Goal: Information Seeking & Learning: Learn about a topic

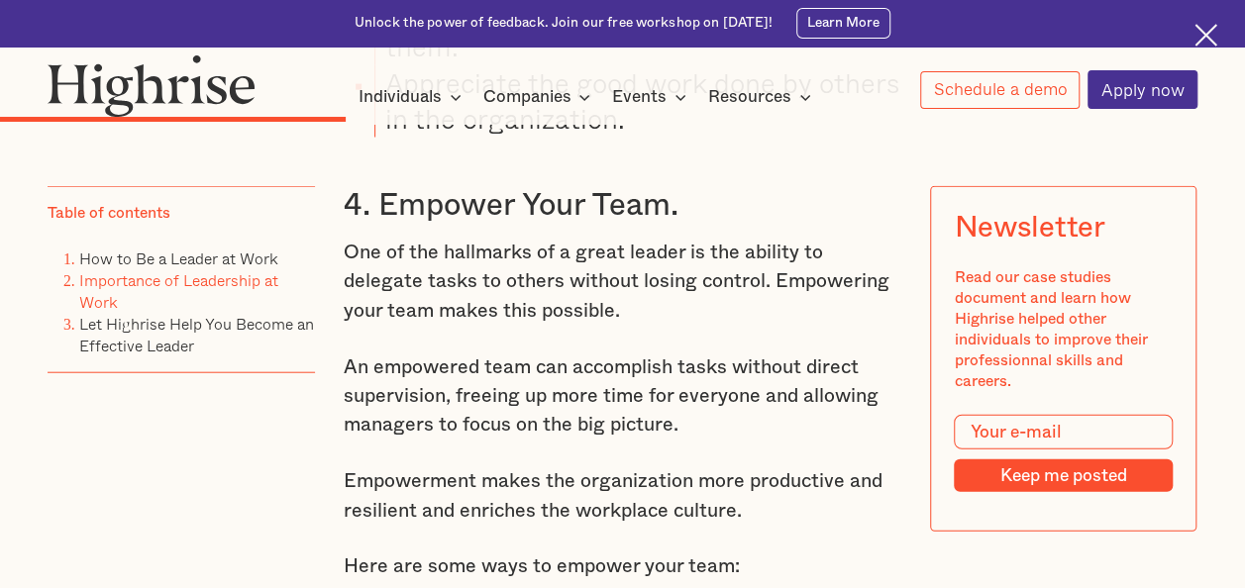
scroll to position [5261, 0]
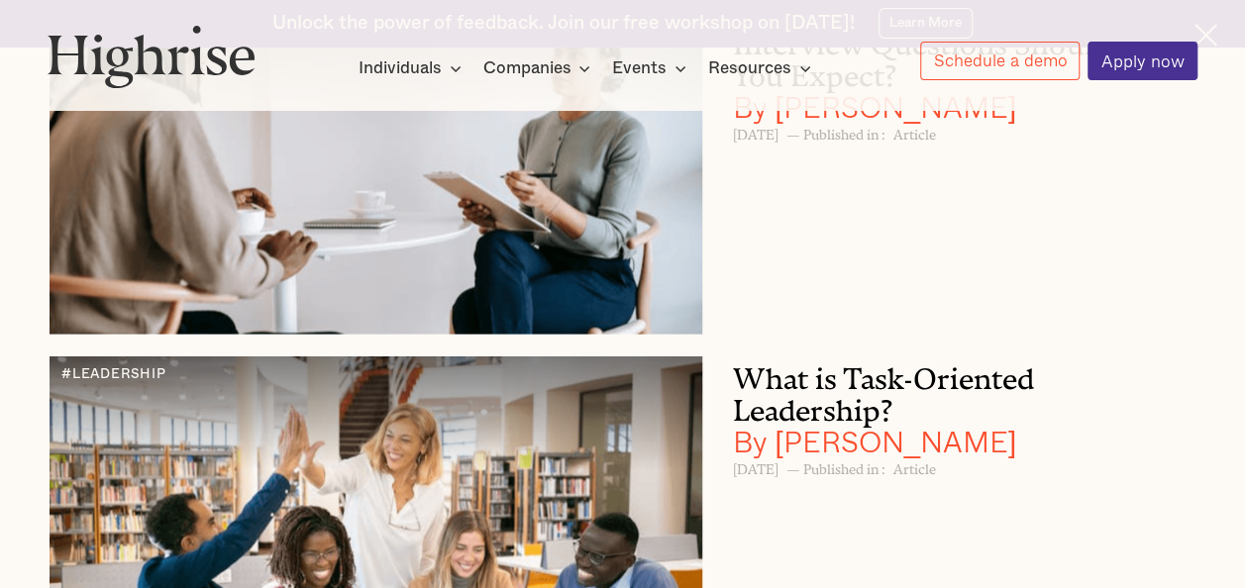
scroll to position [32107, 0]
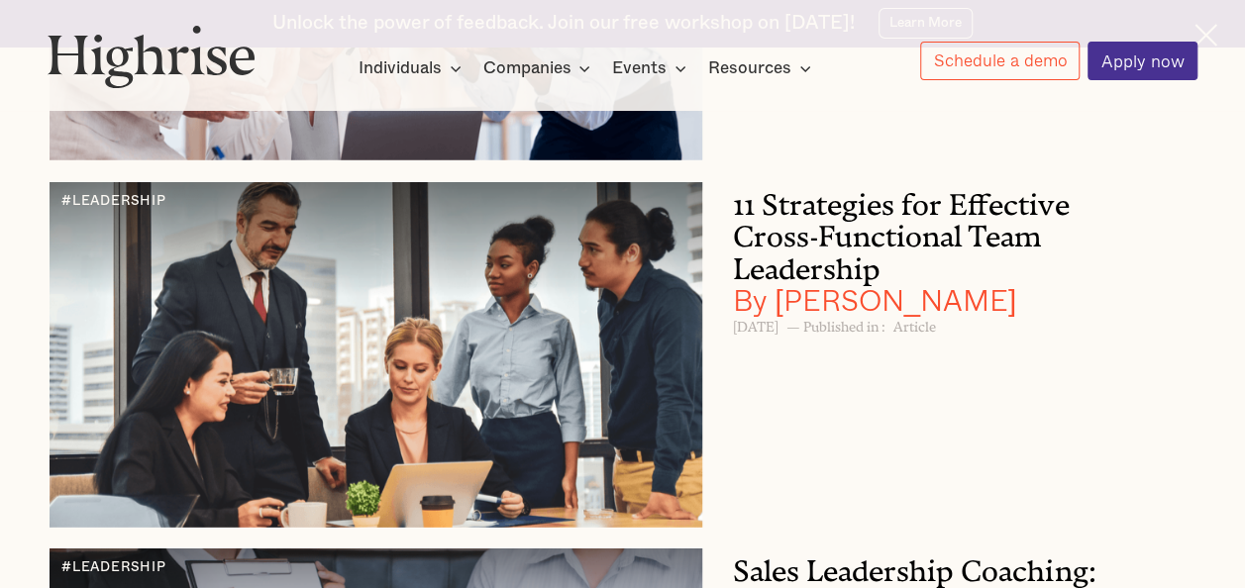
scroll to position [17824, 0]
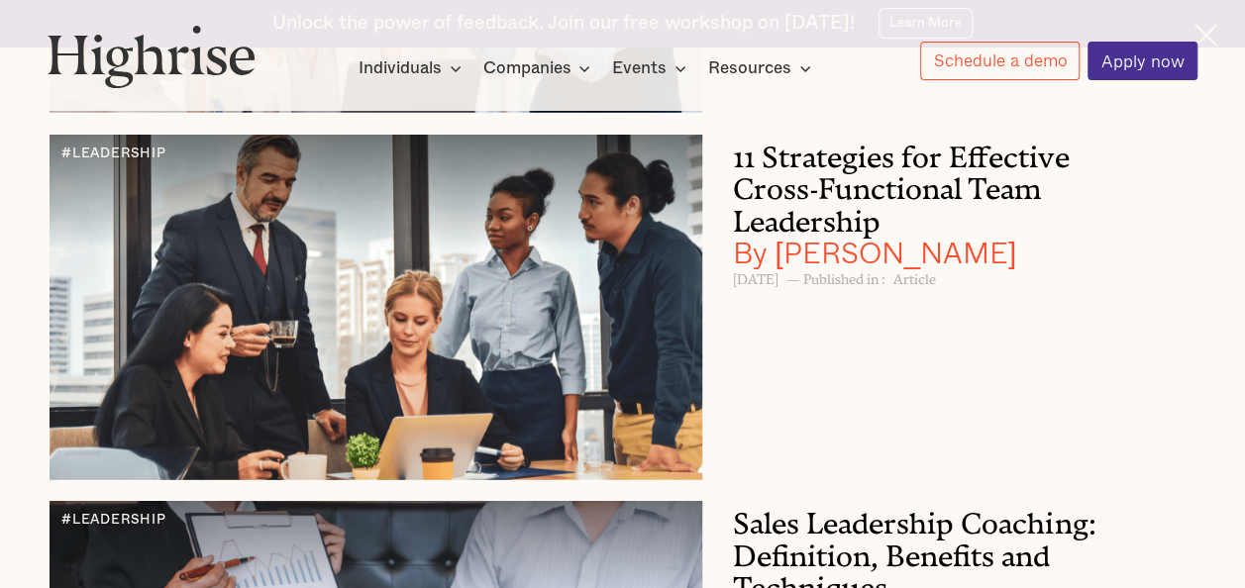
click at [862, 268] on h3 "11 Strategies for Effective Cross-Functional Team Leadership By Andrew Langat" at bounding box center [941, 202] width 416 height 134
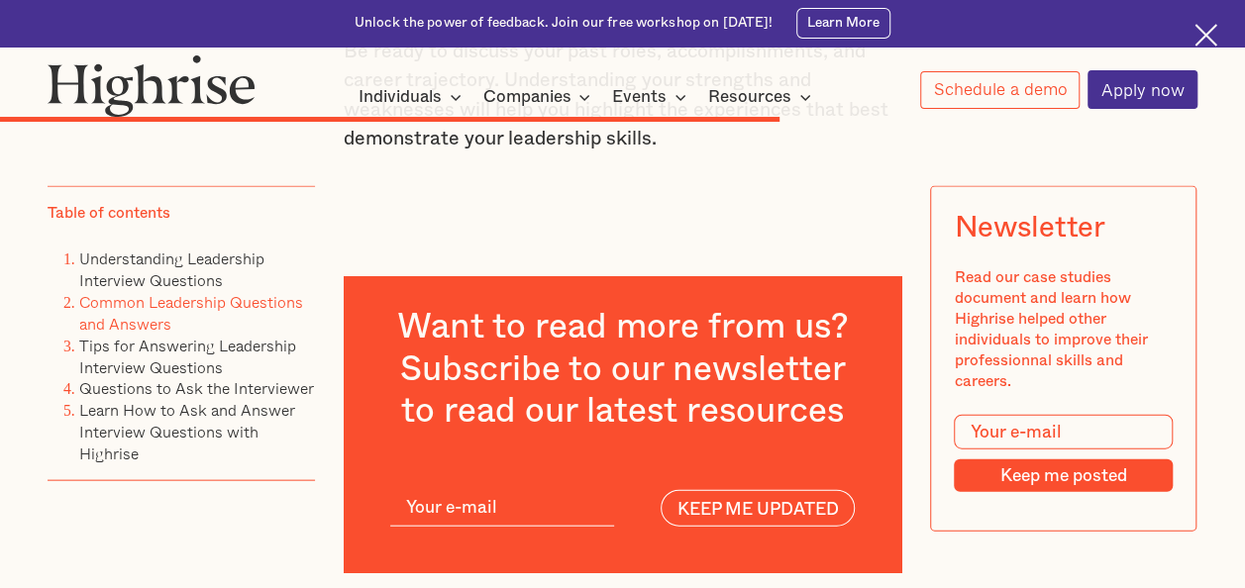
scroll to position [13211, 0]
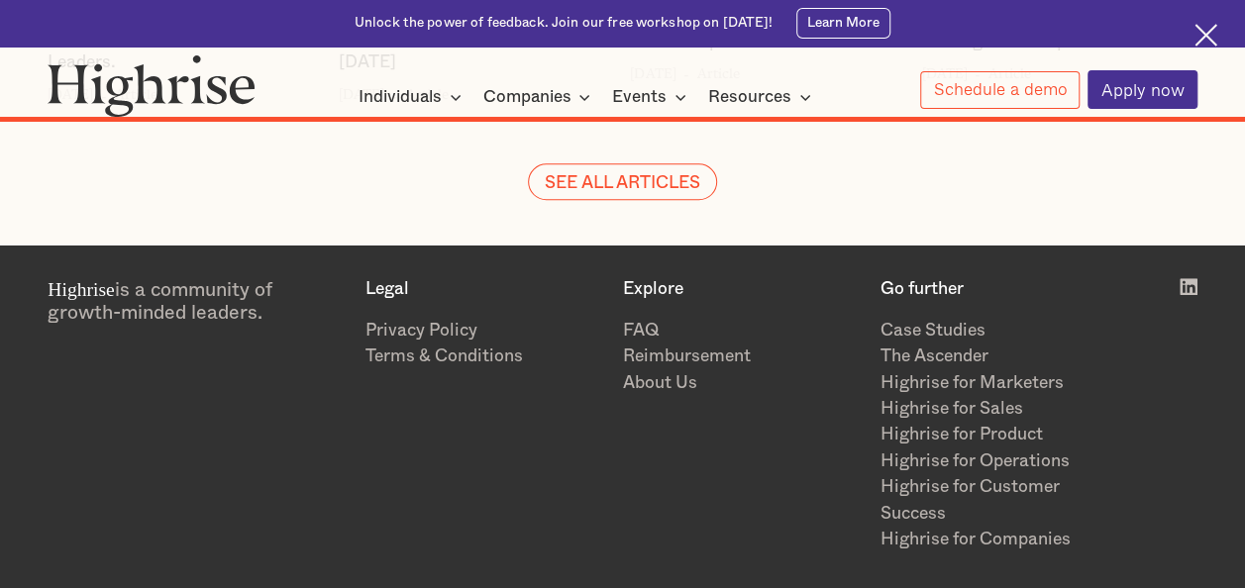
scroll to position [15788, 0]
